Goal: Information Seeking & Learning: Learn about a topic

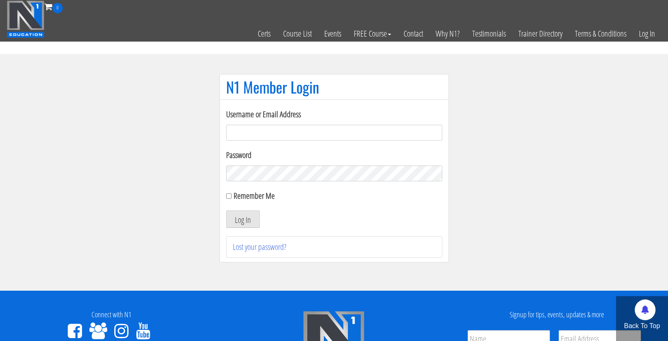
type input "cmoxley"
click at [242, 219] on button "Log In" at bounding box center [243, 218] width 34 height 17
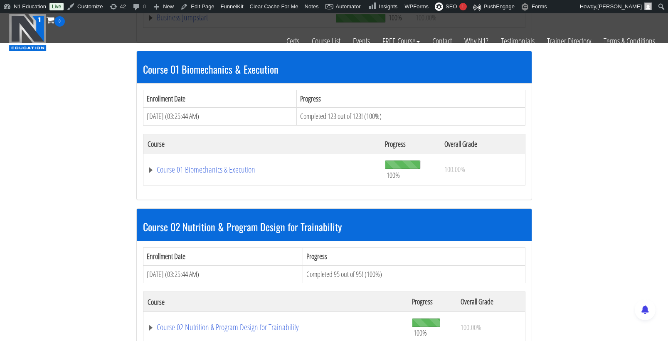
scroll to position [403, 0]
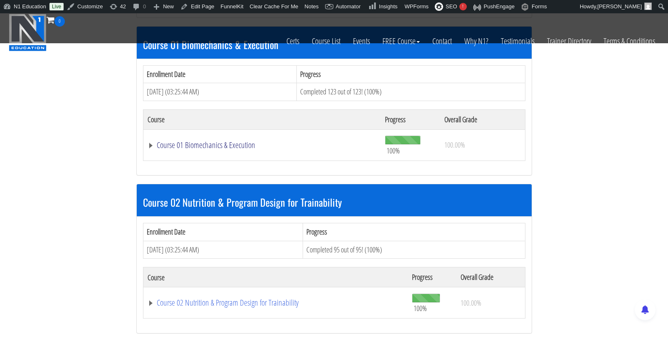
click at [243, 141] on link "Course 01 Biomechanics & Execution" at bounding box center [263, 145] width 230 height 8
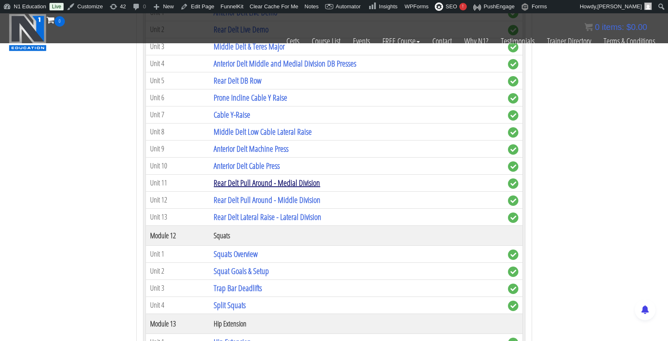
scroll to position [2010, 0]
click at [265, 160] on link "Anterior Delt Cable Press" at bounding box center [247, 165] width 66 height 11
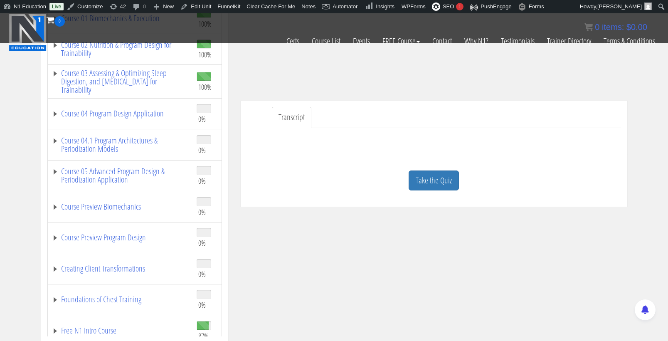
scroll to position [196, 0]
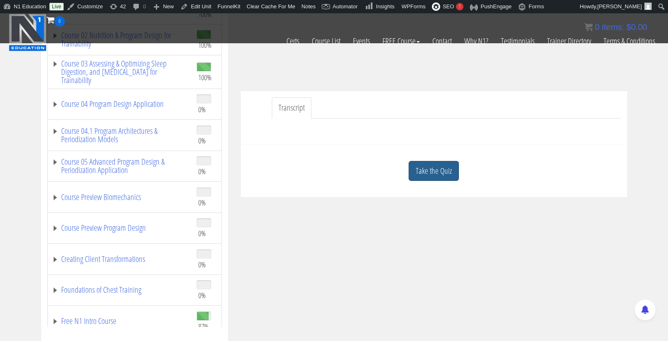
click at [424, 178] on link "Take the Quiz" at bounding box center [434, 171] width 50 height 20
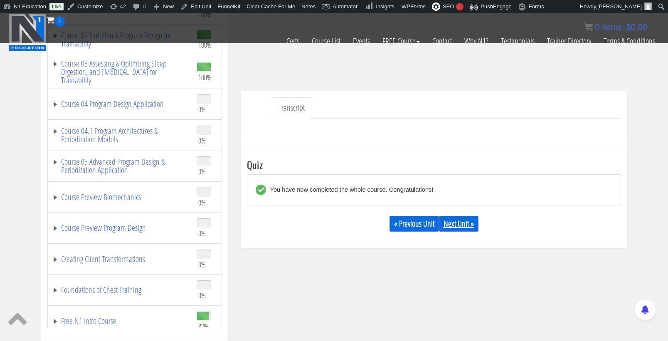
click at [459, 222] on link "Next Unit »" at bounding box center [459, 224] width 40 height 16
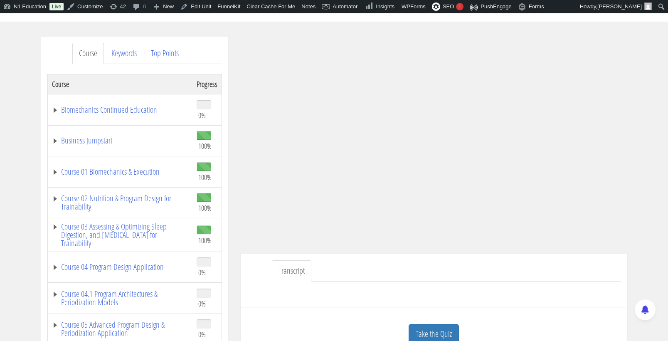
scroll to position [93, 0]
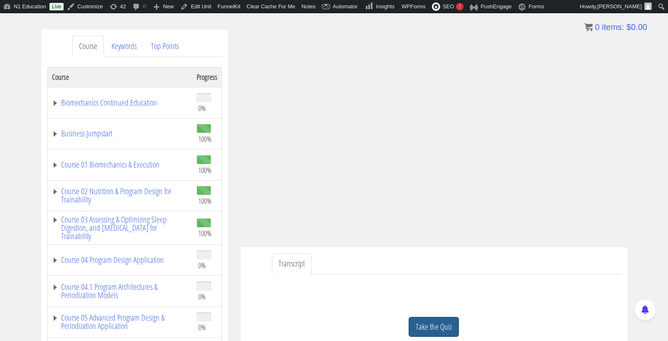
click at [436, 324] on link "Take the Quiz" at bounding box center [434, 327] width 50 height 20
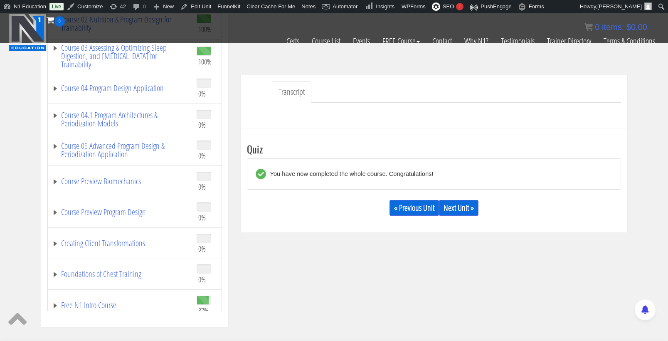
scroll to position [268, 0]
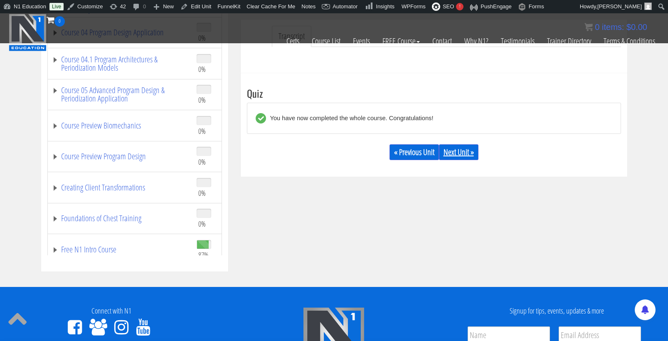
click at [459, 154] on link "Next Unit »" at bounding box center [459, 152] width 40 height 16
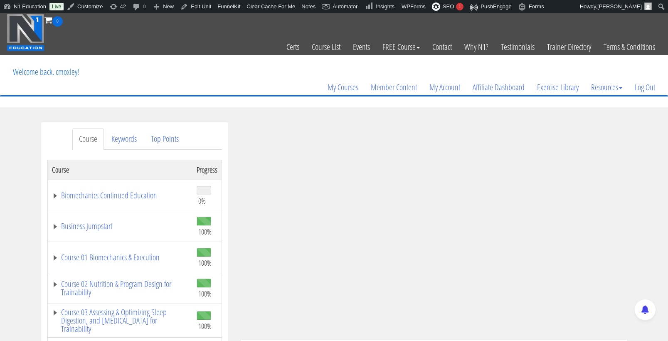
scroll to position [79, 0]
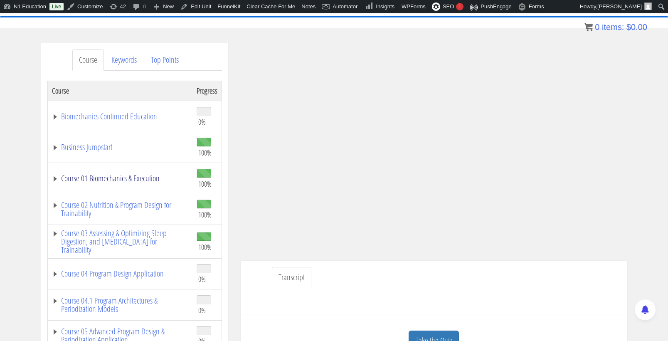
click at [137, 177] on link "Course 01 Biomechanics & Execution" at bounding box center [120, 178] width 136 height 8
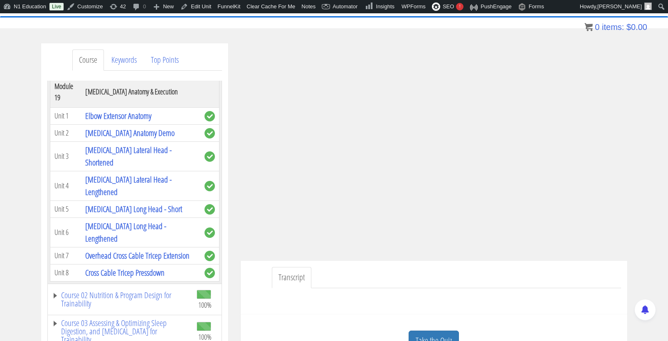
scroll to position [2860, 0]
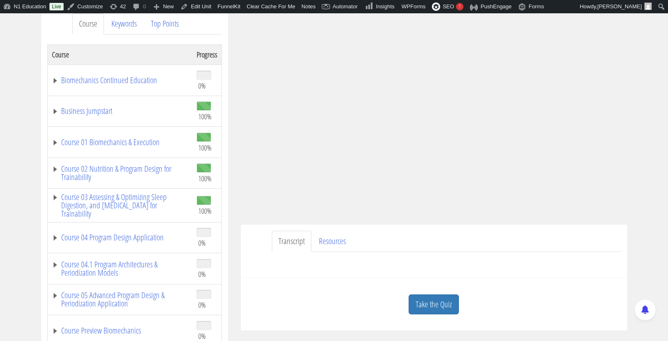
scroll to position [122, 0]
